Goal: Check status: Check status

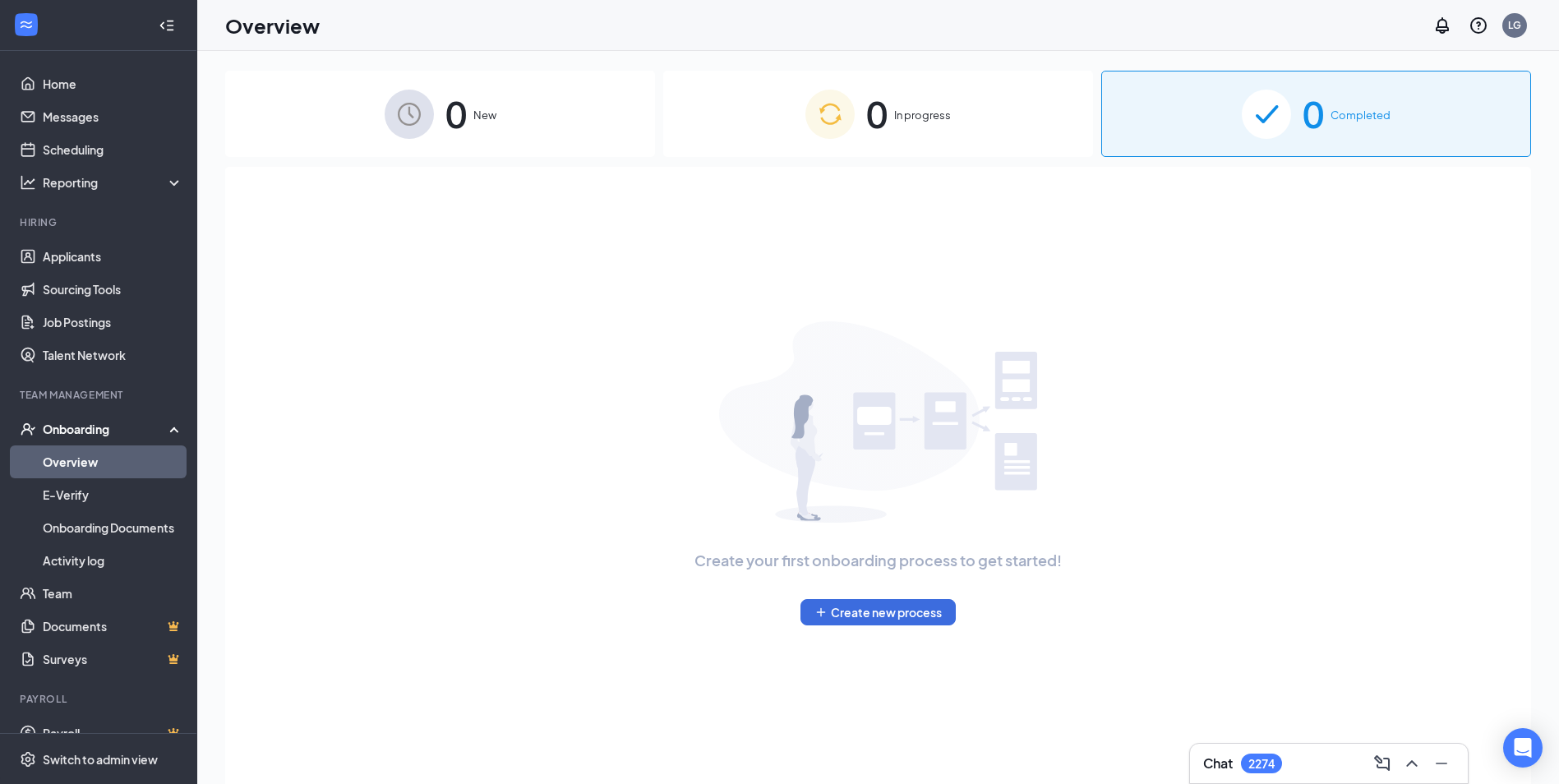
click at [1019, 83] on div "0 In progress" at bounding box center [878, 113] width 430 height 86
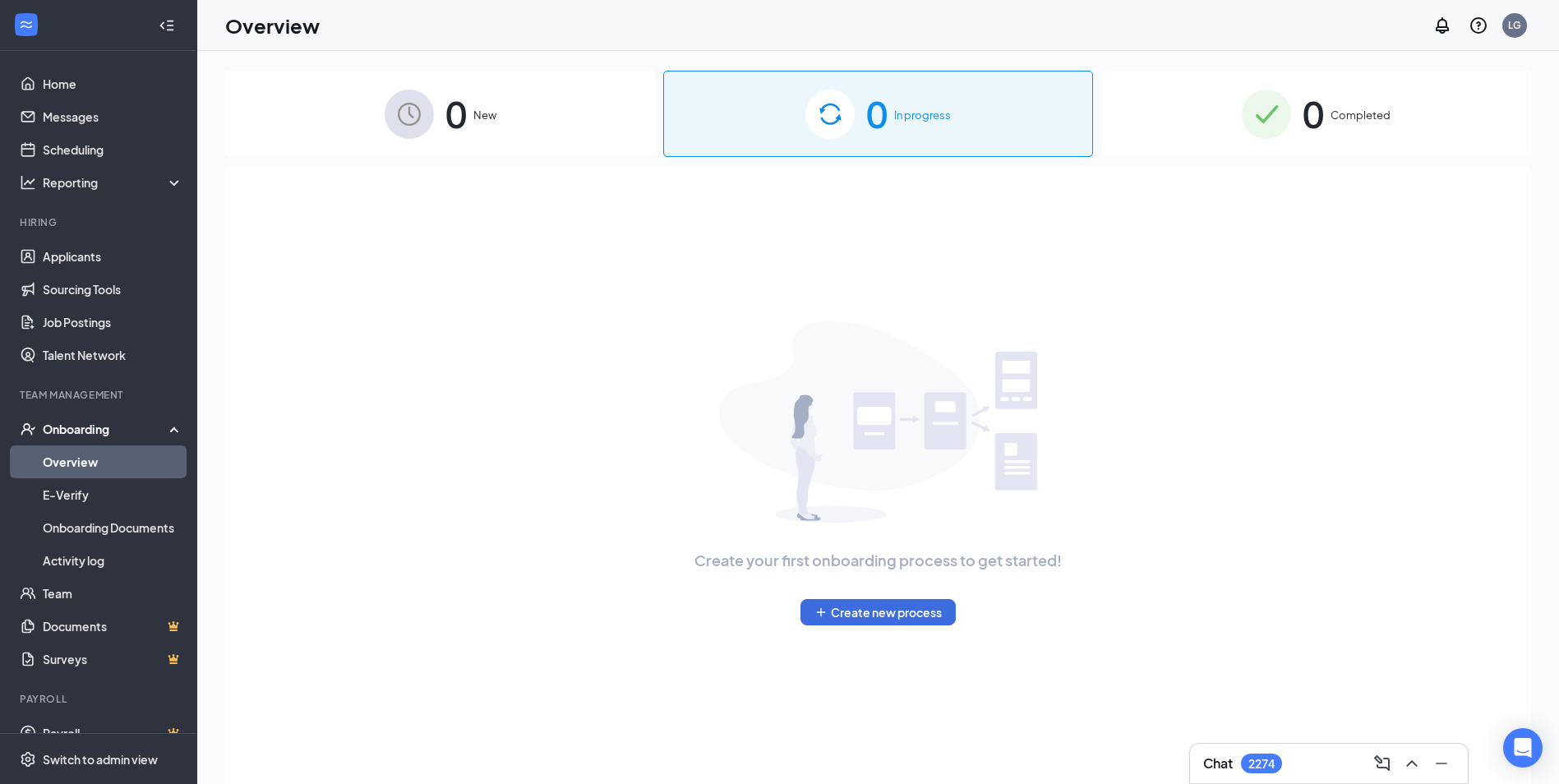
click at [1139, 124] on div "0 Completed" at bounding box center [1316, 113] width 430 height 86
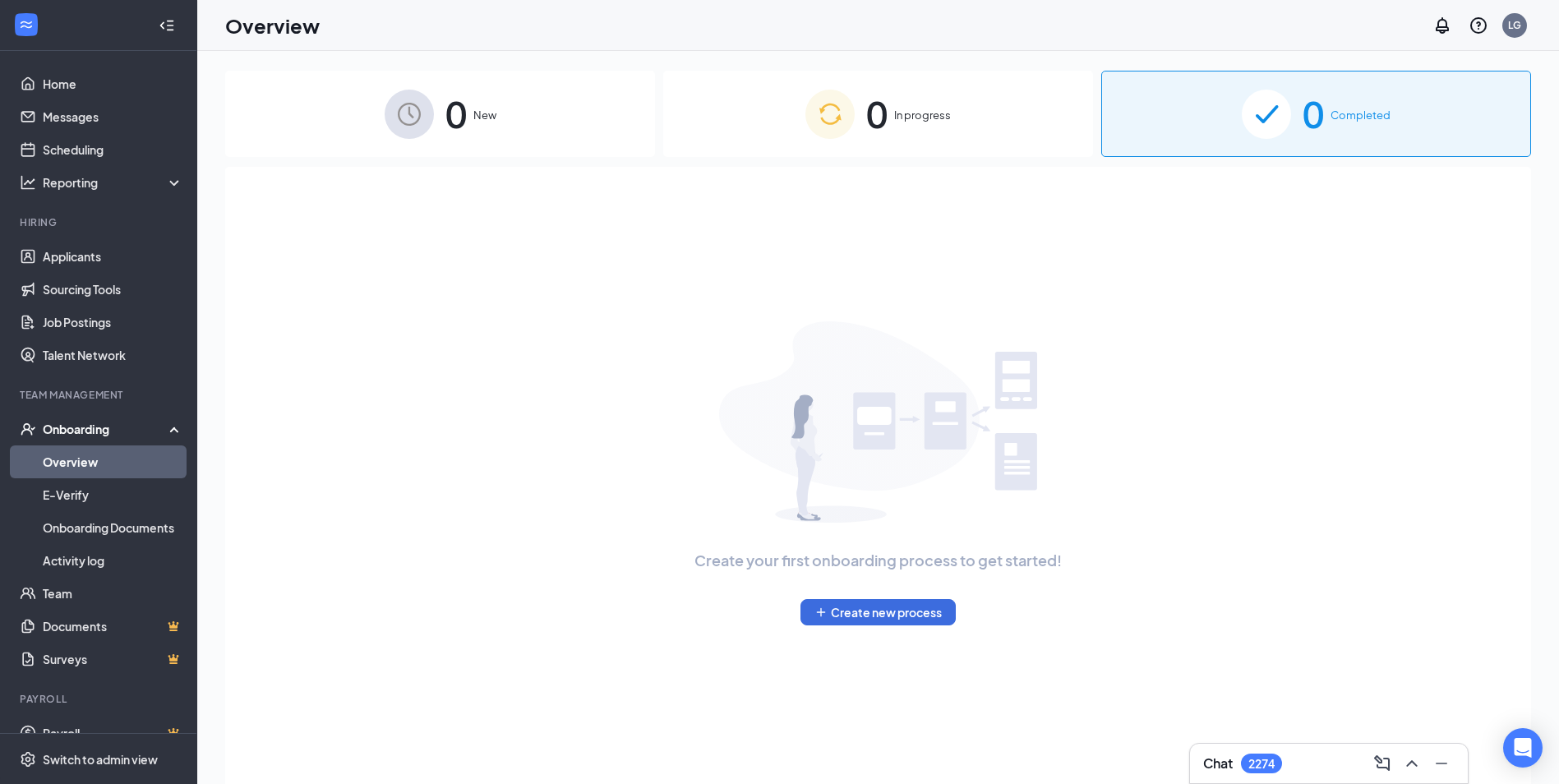
click at [1139, 111] on div "0 Completed" at bounding box center [1316, 113] width 430 height 86
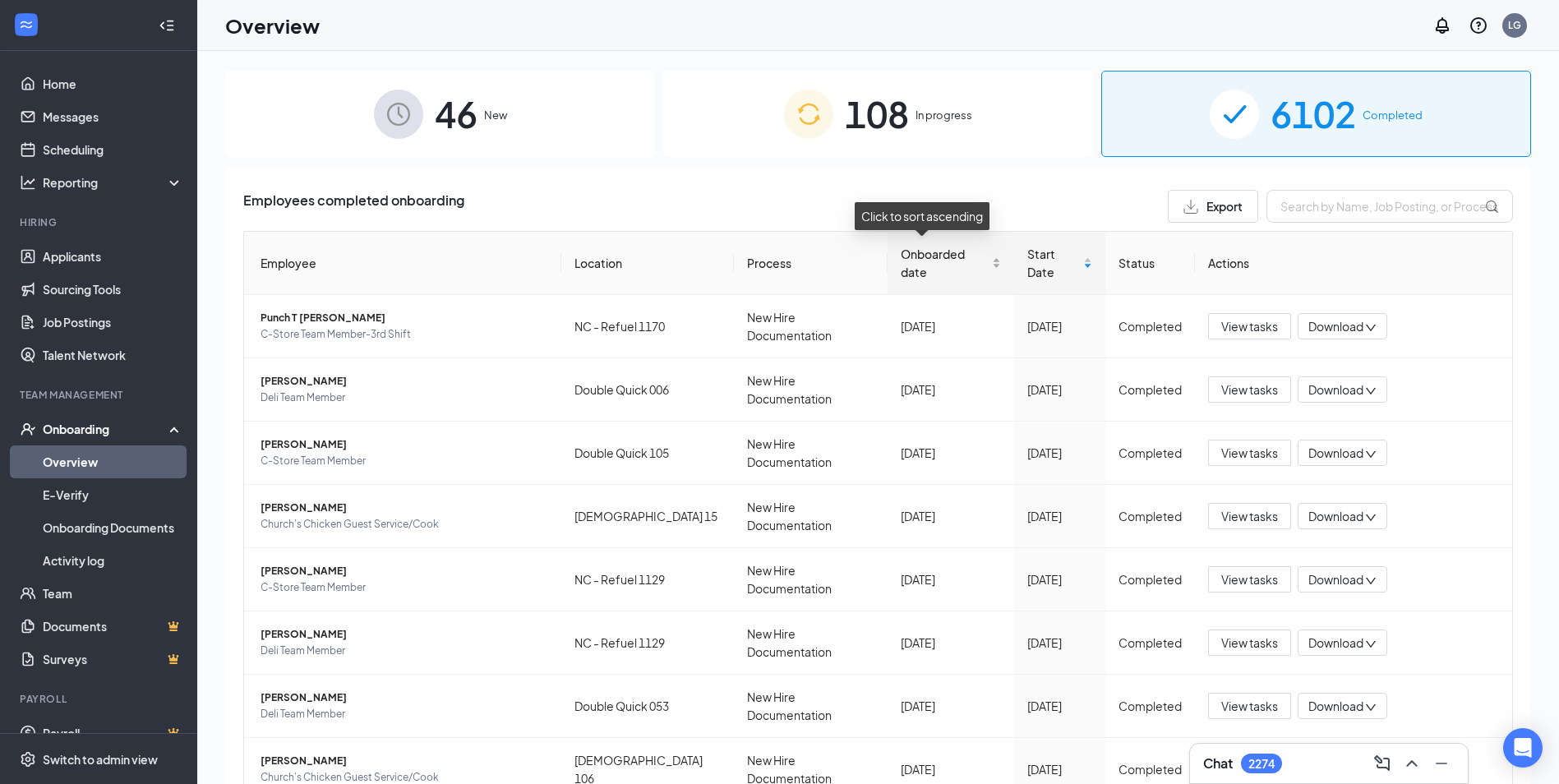
click at [972, 262] on div "Onboarded date" at bounding box center [951, 263] width 100 height 36
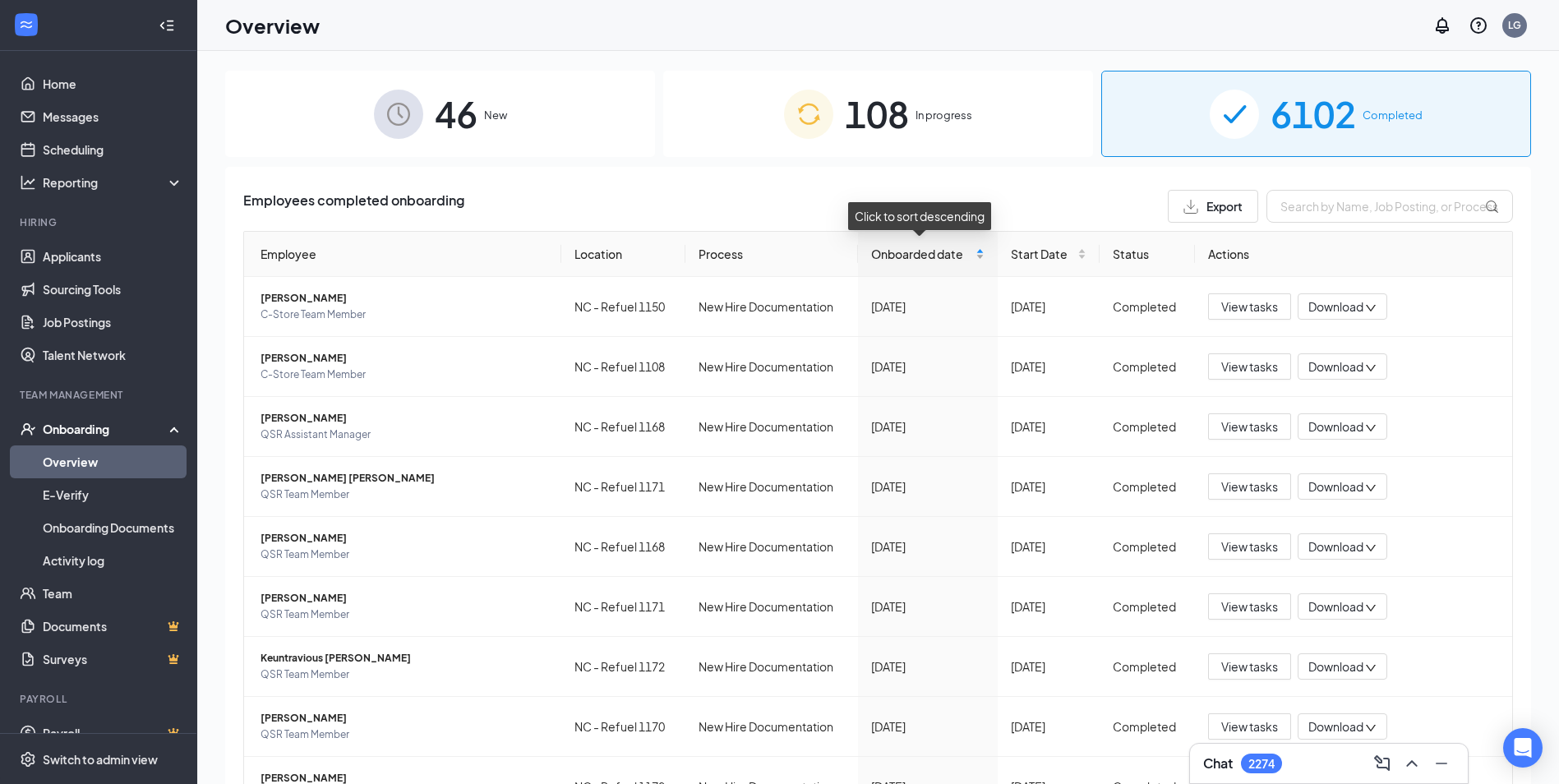
click at [972, 262] on div "Onboarded date" at bounding box center [928, 253] width 113 height 18
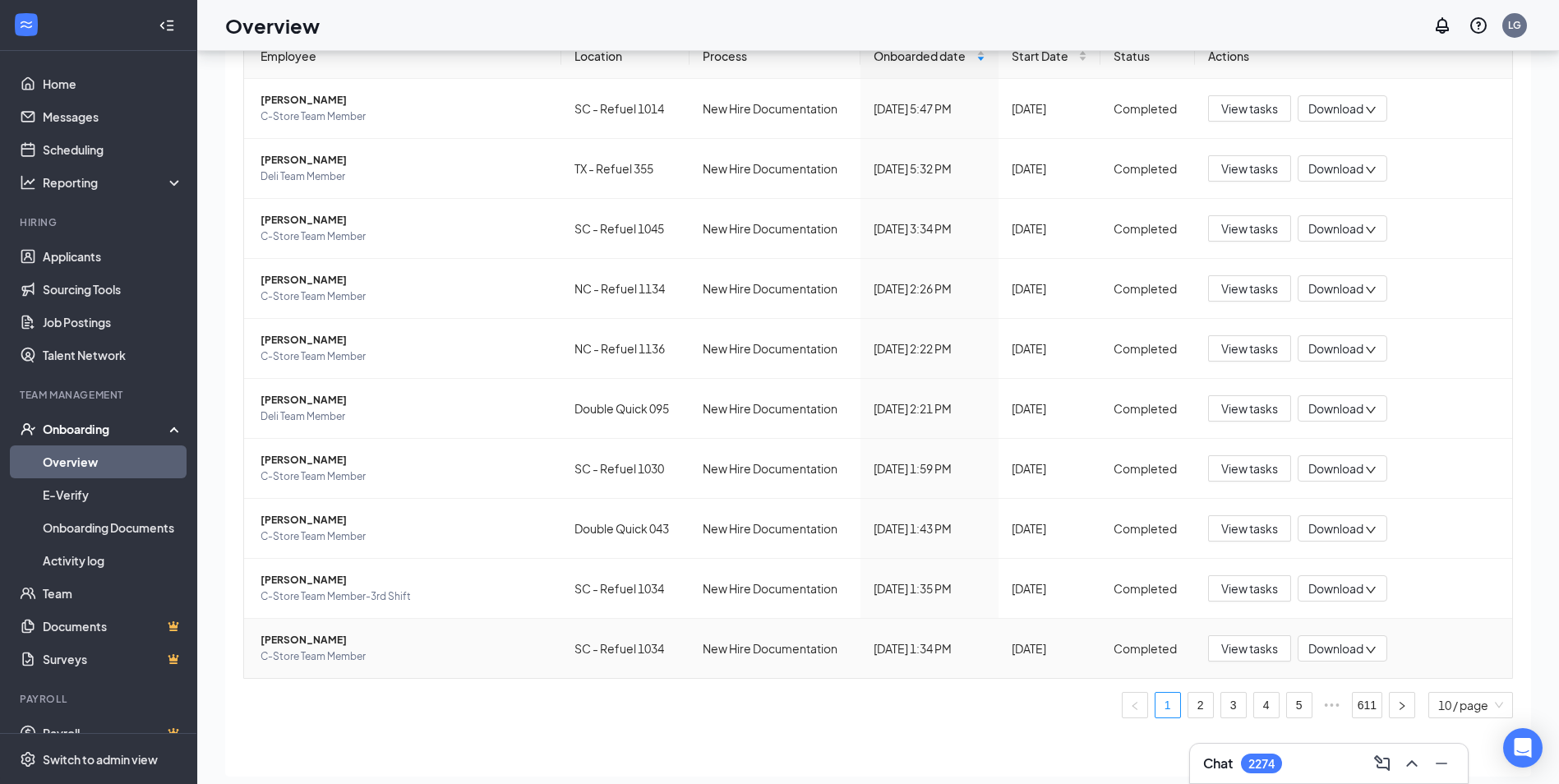
scroll to position [74, 0]
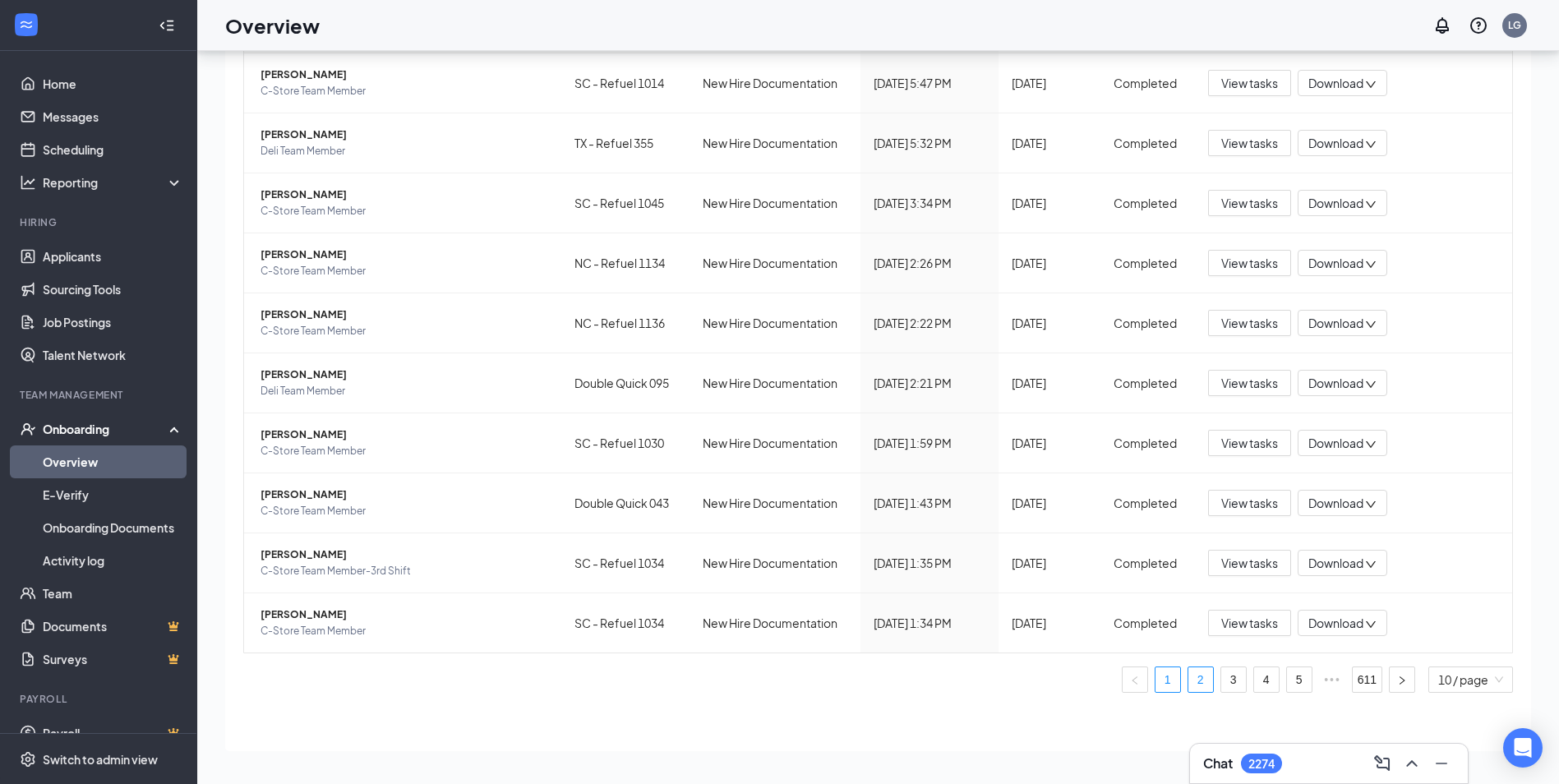
click at [1190, 683] on link "2" at bounding box center [1201, 679] width 25 height 25
click at [1222, 685] on link "3" at bounding box center [1234, 679] width 25 height 25
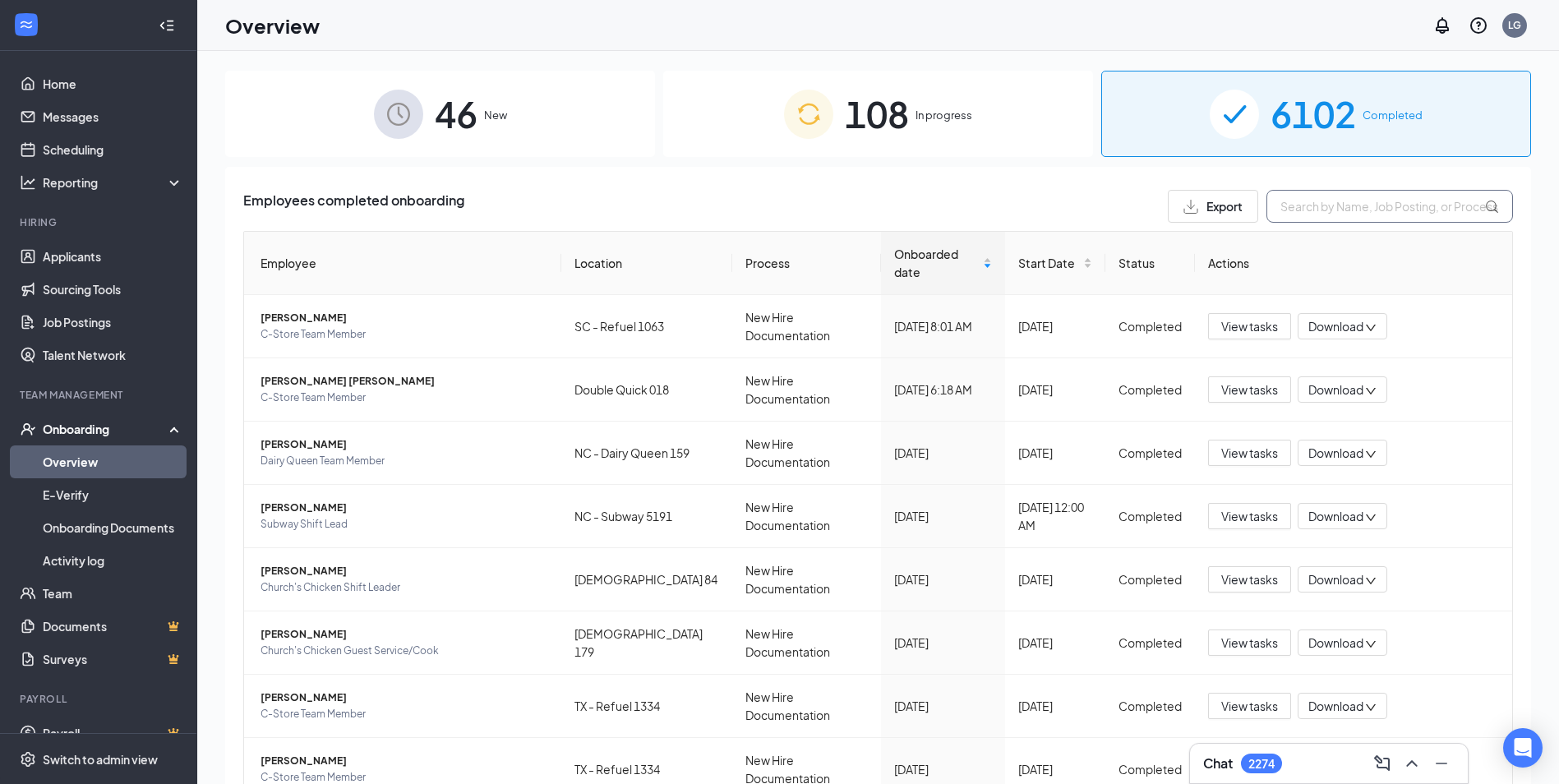
click at [1302, 208] on input "text" at bounding box center [1389, 206] width 247 height 33
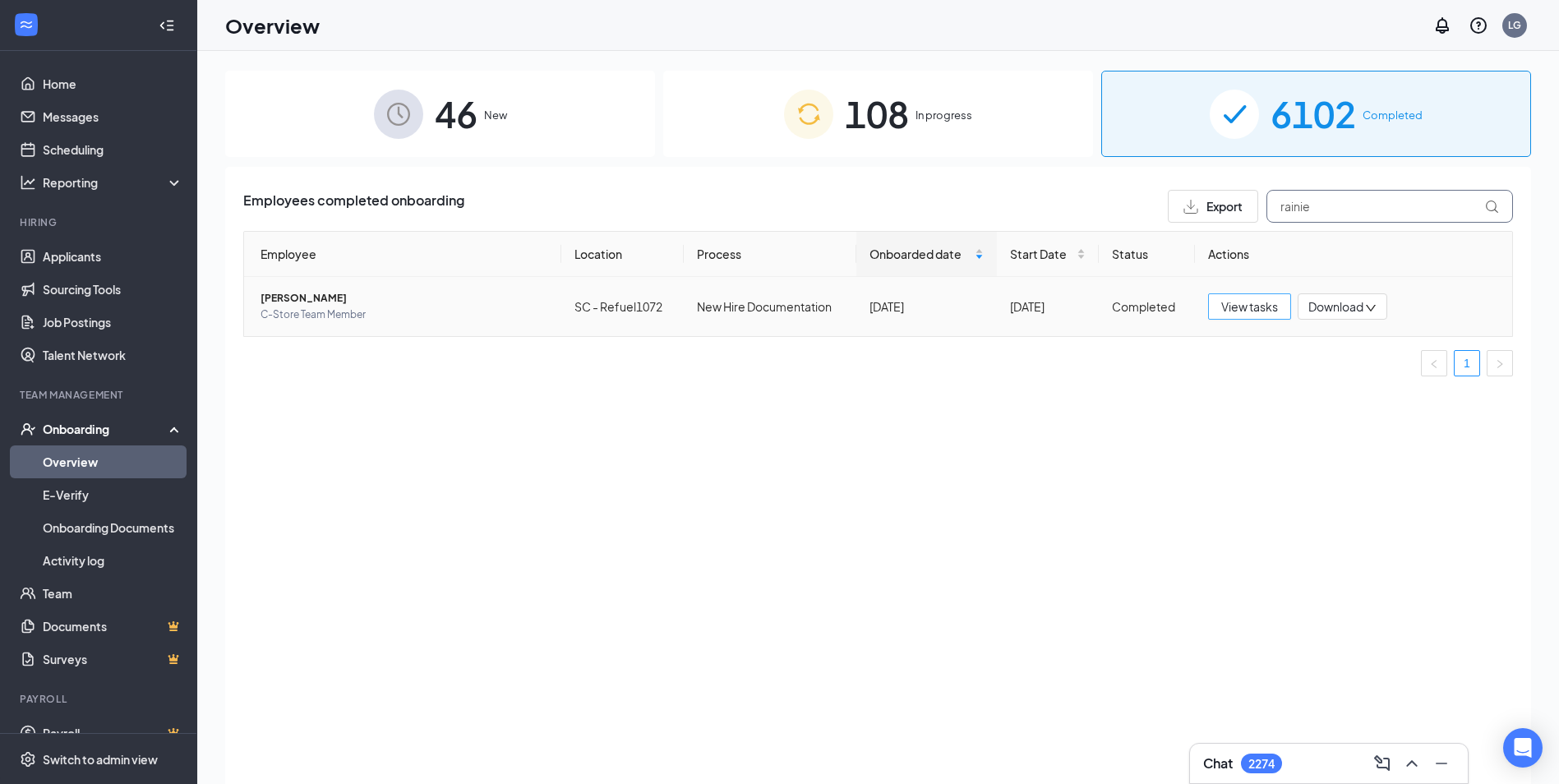
type input "rainie"
click at [1262, 310] on span "View tasks" at bounding box center [1250, 306] width 57 height 18
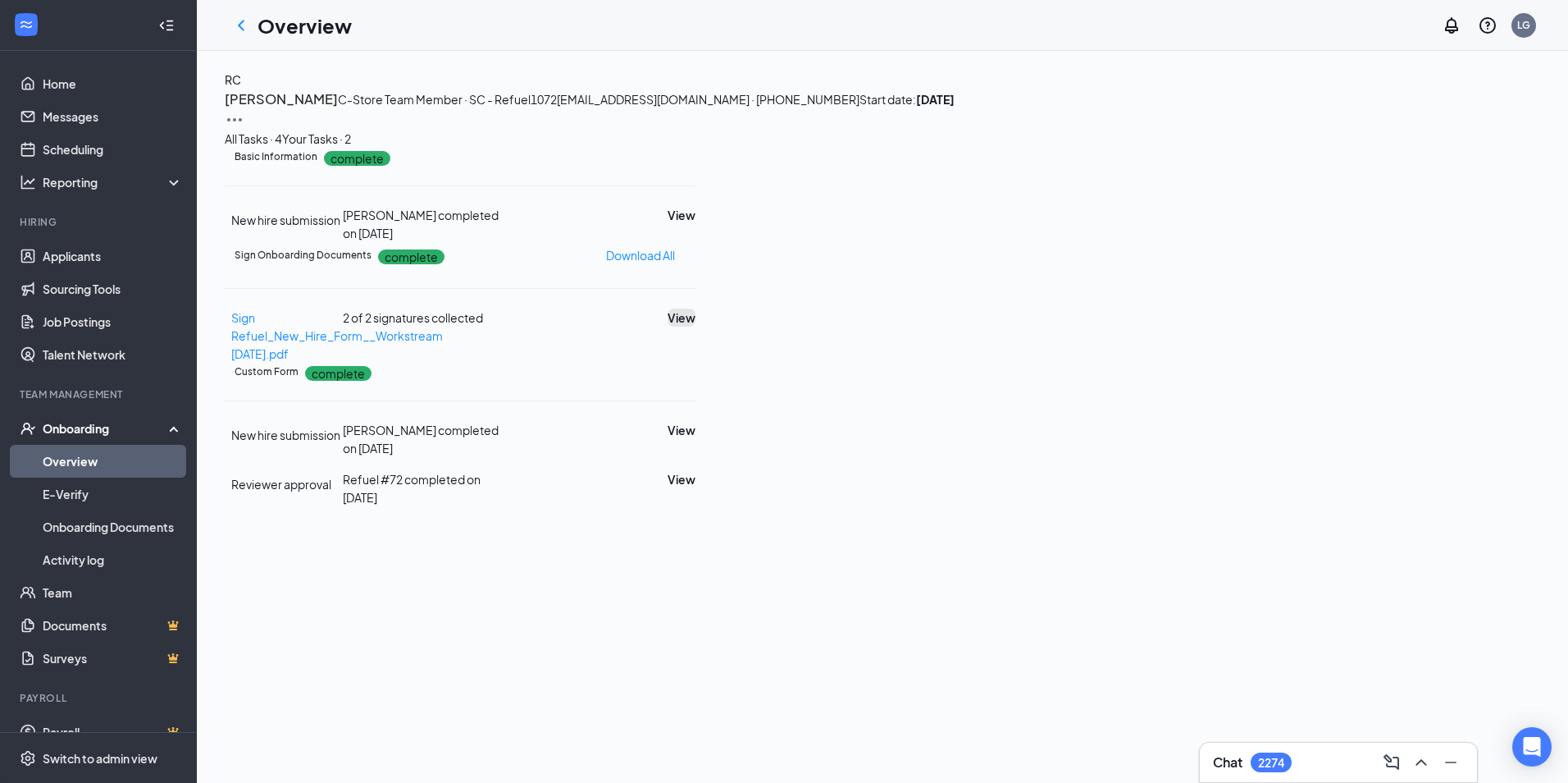
click at [696, 326] on button "View" at bounding box center [682, 317] width 28 height 18
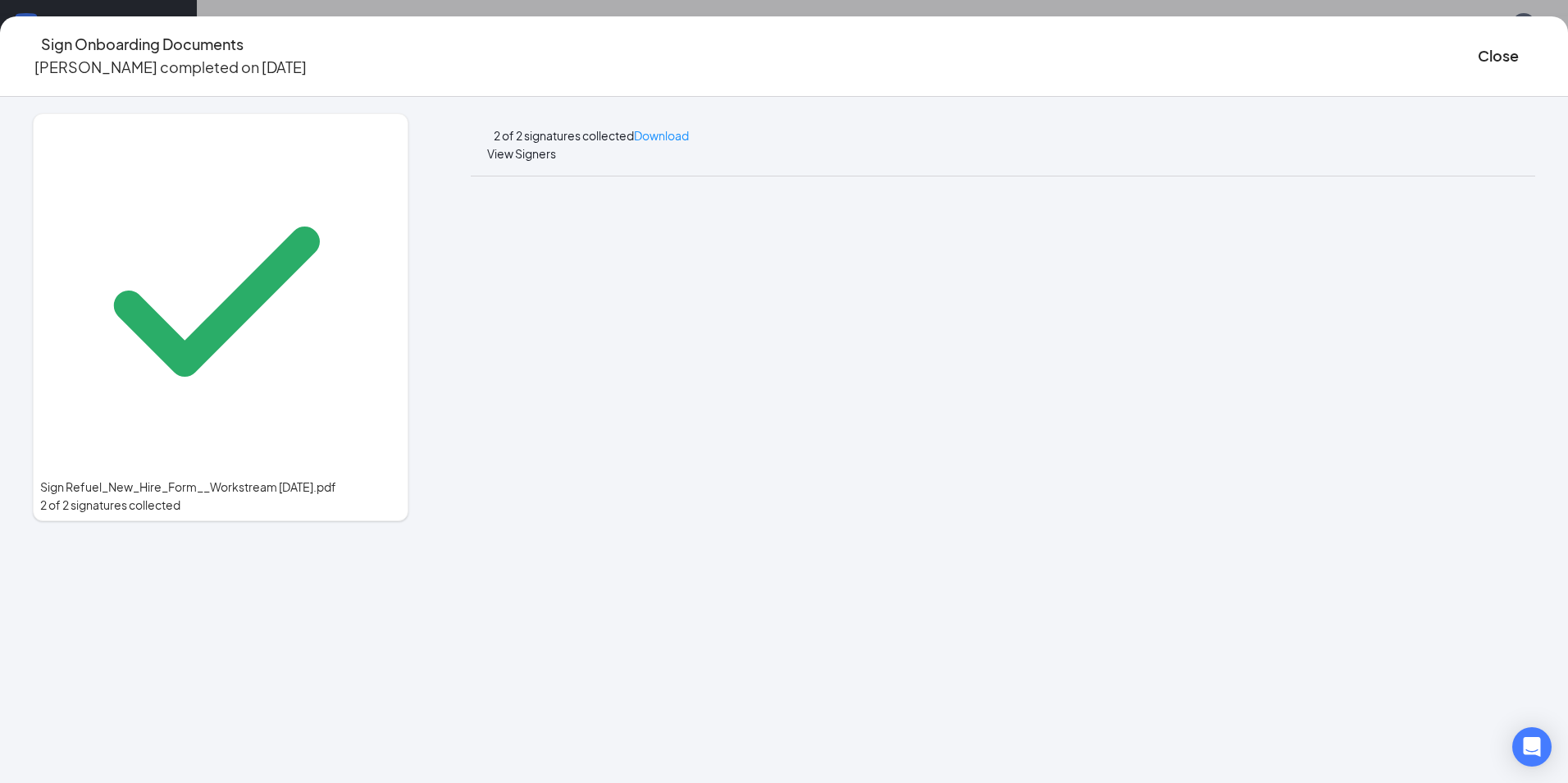
click at [758, 44] on div "Sign Onboarding Documents [PERSON_NAME] completed on [DATE] Close" at bounding box center [784, 57] width 1568 height 47
click at [1477, 47] on button "Close" at bounding box center [1497, 56] width 41 height 23
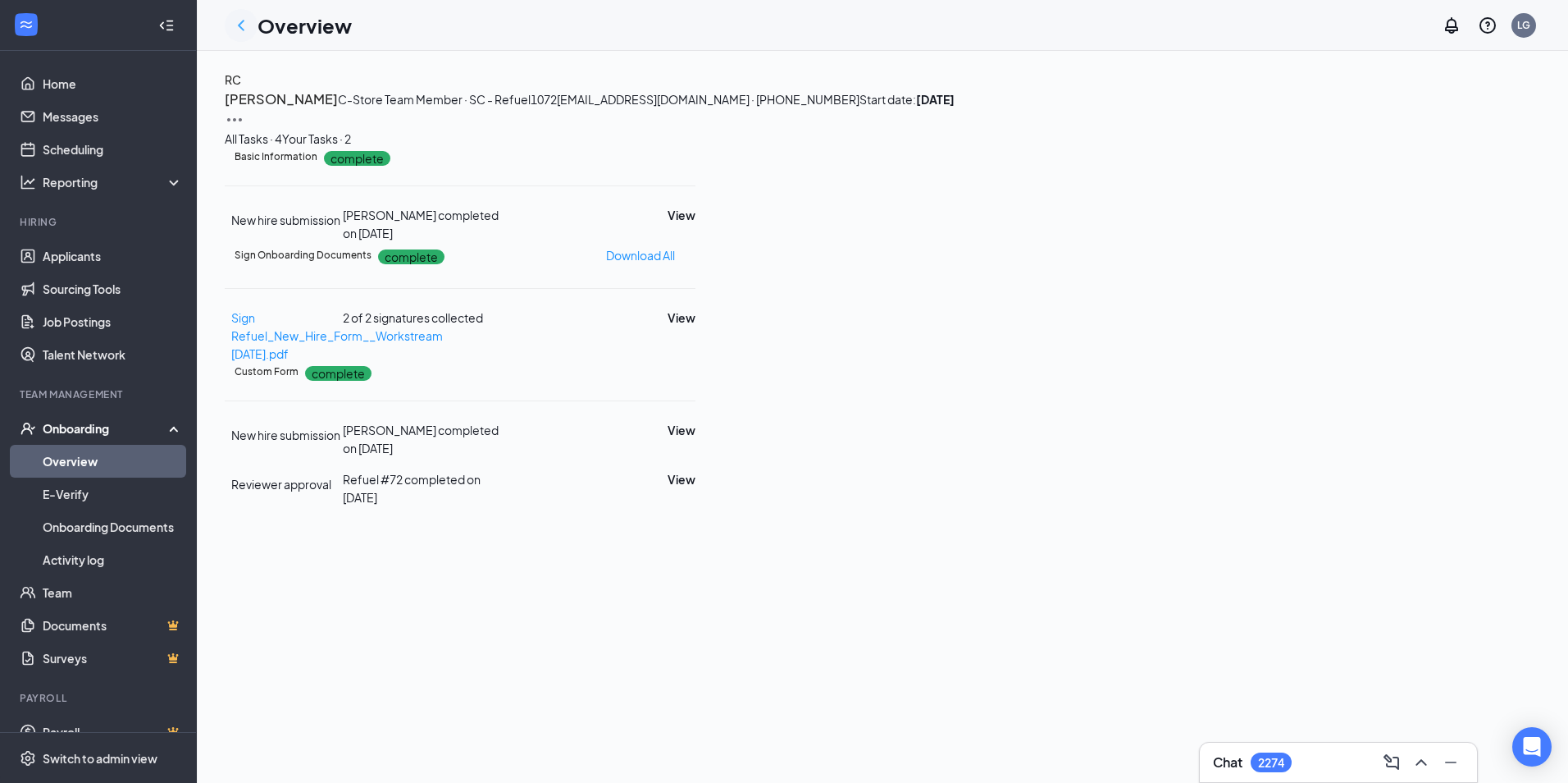
click at [242, 22] on icon "ChevronLeft" at bounding box center [240, 25] width 7 height 10
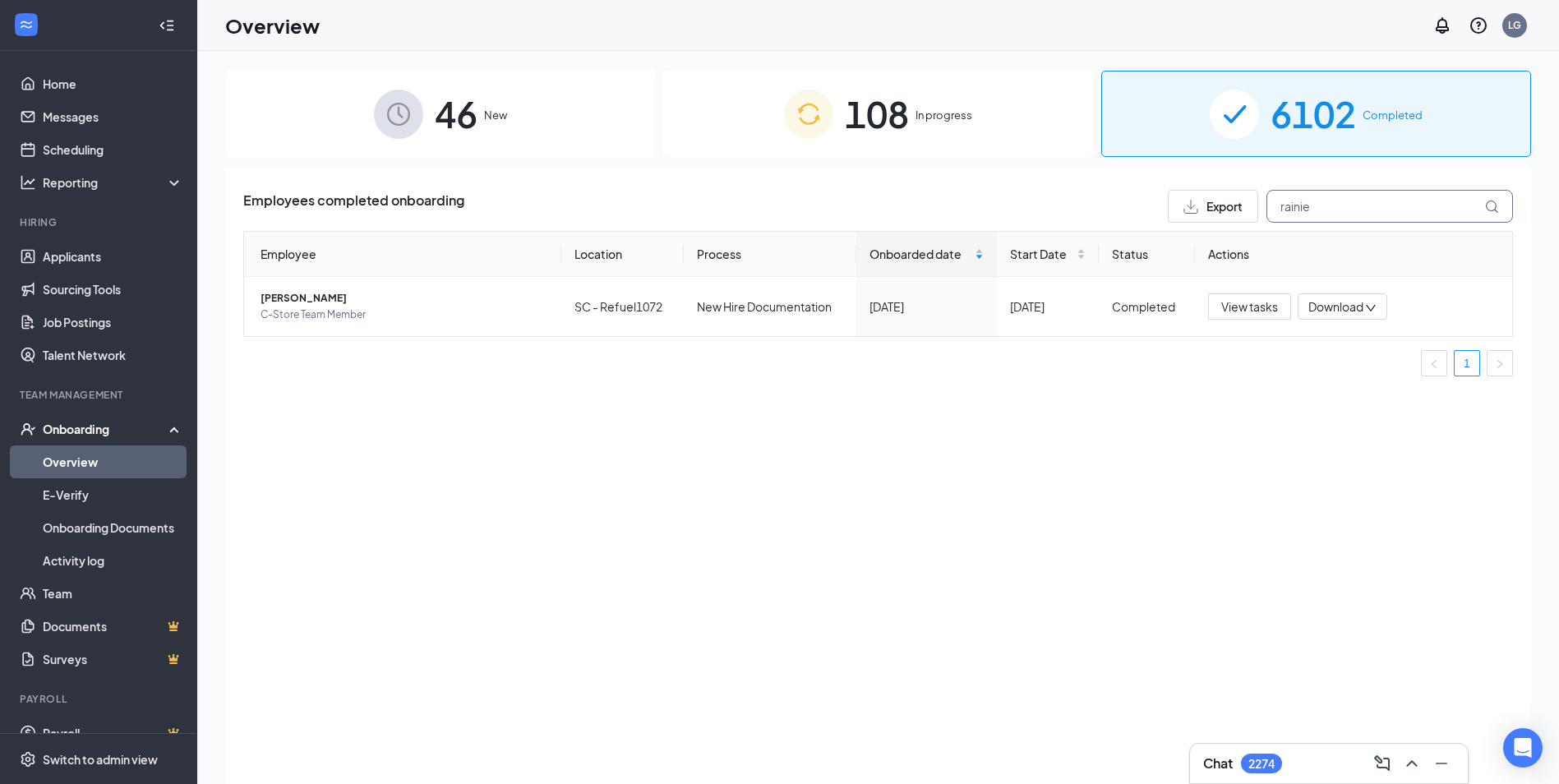
drag, startPoint x: 1343, startPoint y: 206, endPoint x: 1237, endPoint y: 207, distance: 106.0
click at [1237, 207] on div "Export rainie" at bounding box center [1340, 206] width 345 height 33
